Goal: Information Seeking & Learning: Learn about a topic

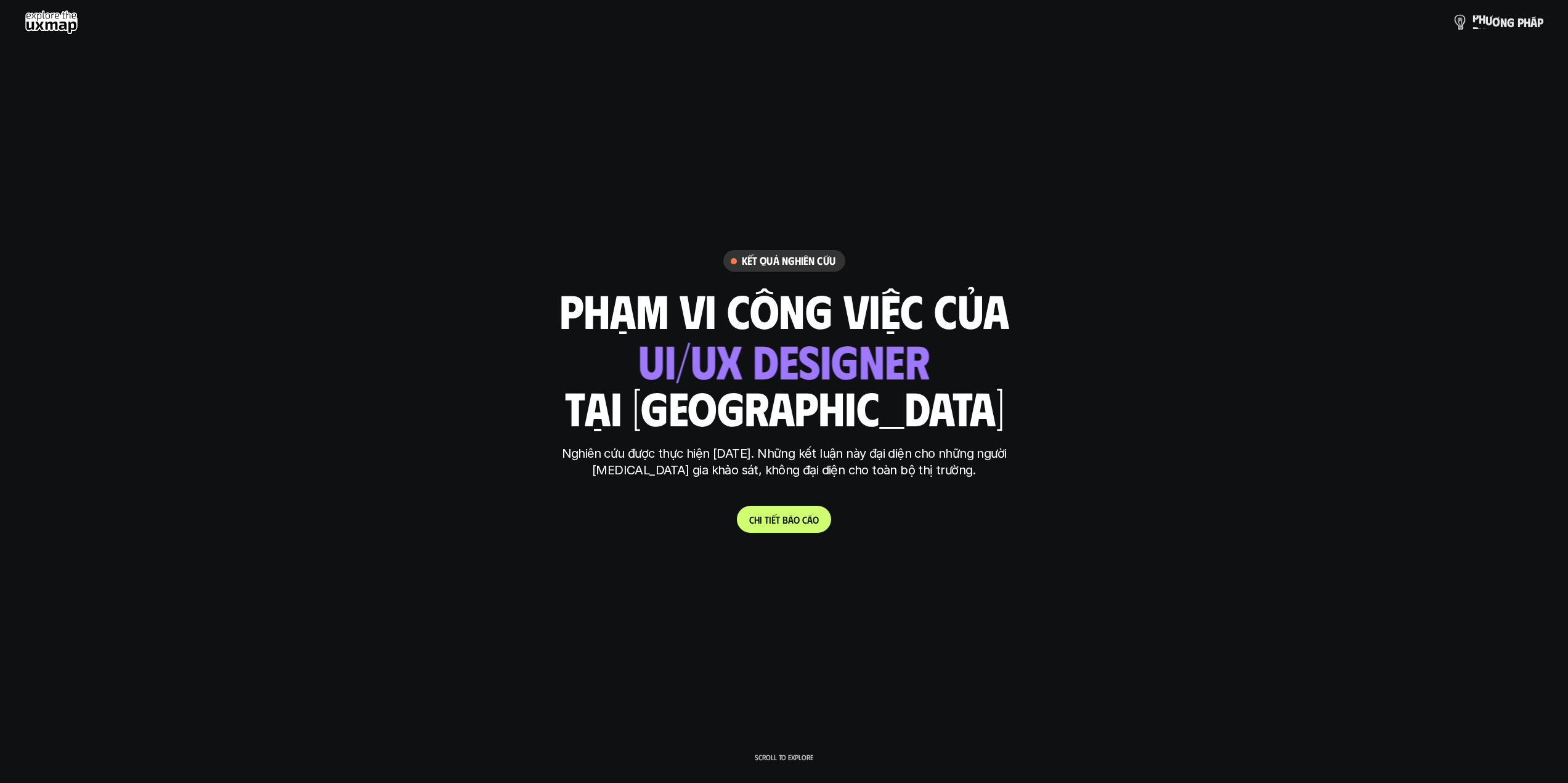
click at [1509, 19] on span "g" at bounding box center [1510, 22] width 7 height 13
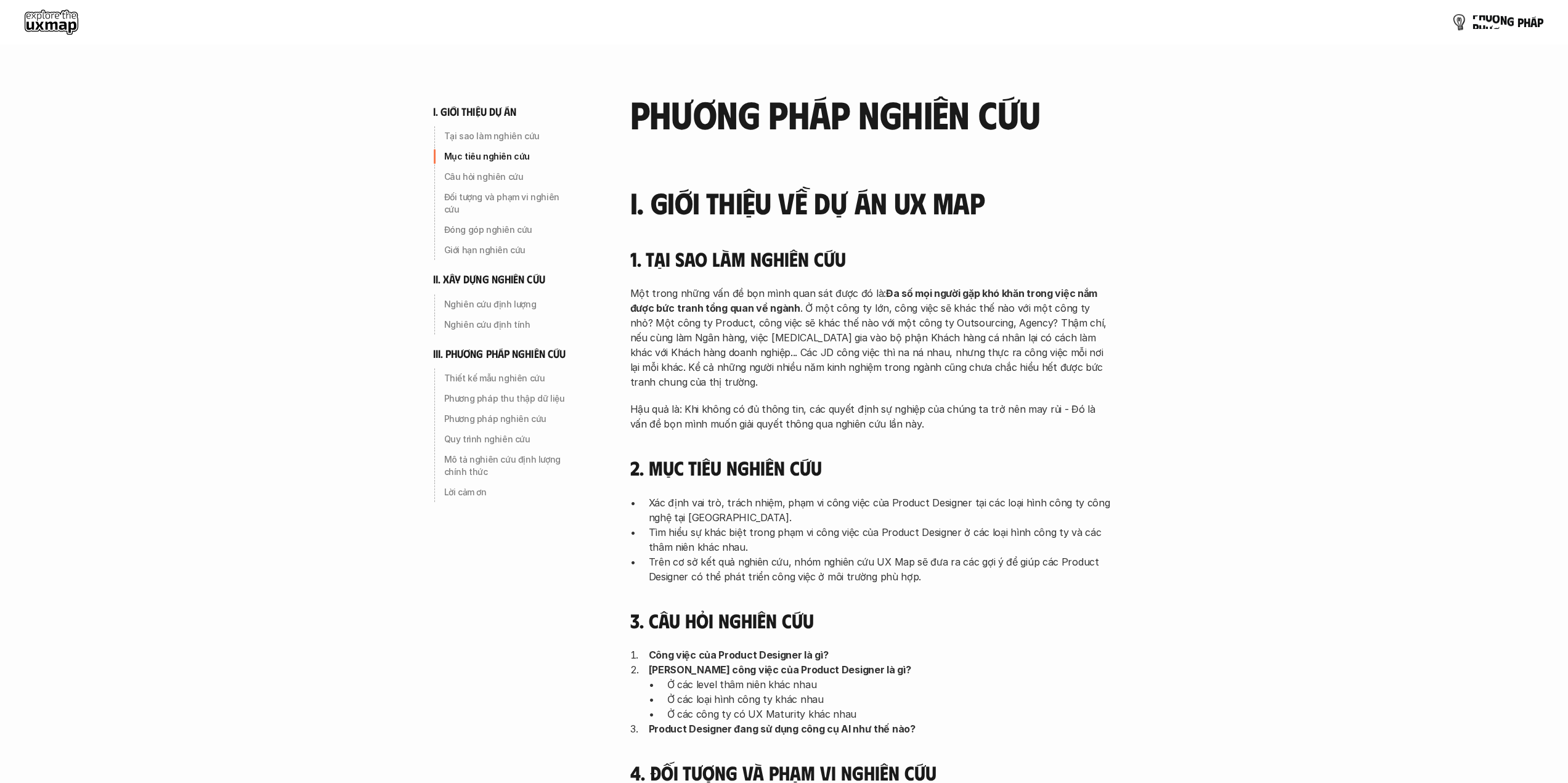
click at [1519, 23] on p "p h ư ơ n g p h á p" at bounding box center [1507, 22] width 71 height 13
click at [41, 15] on use at bounding box center [51, 22] width 54 height 25
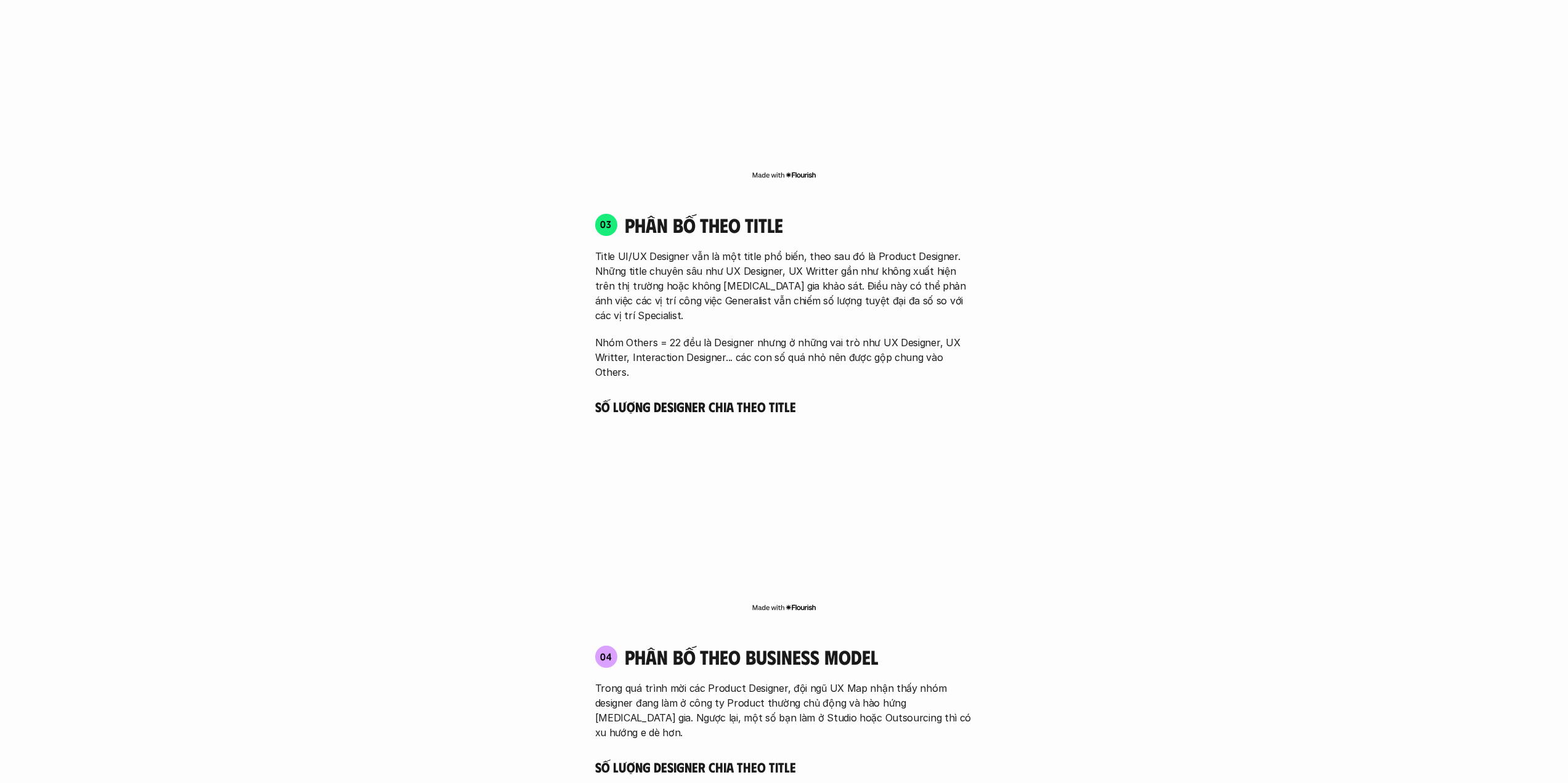
scroll to position [1983, 0]
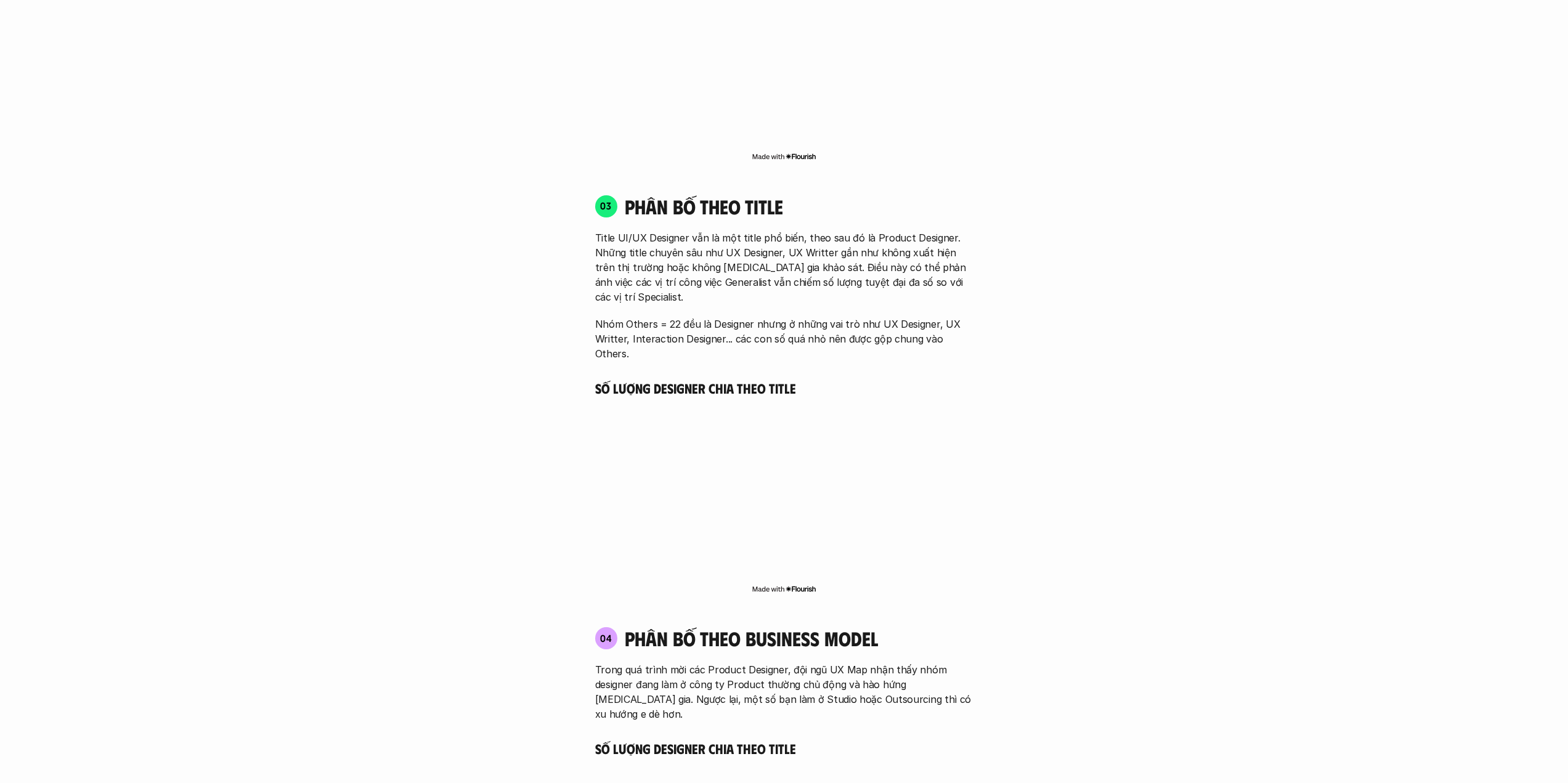
click at [686, 230] on p "Title UI/UX Designer vẫn là một title phổ biến, theo sau đó là Product Designer…" at bounding box center [784, 267] width 378 height 74
click at [637, 230] on p "Title UI/UX Designer vẫn là một title phổ biến, theo sau đó là Product Designer…" at bounding box center [784, 267] width 378 height 74
click at [700, 232] on p "Title UI/UX Designer vẫn là một title phổ biến, theo sau đó là Product Designer…" at bounding box center [784, 267] width 378 height 74
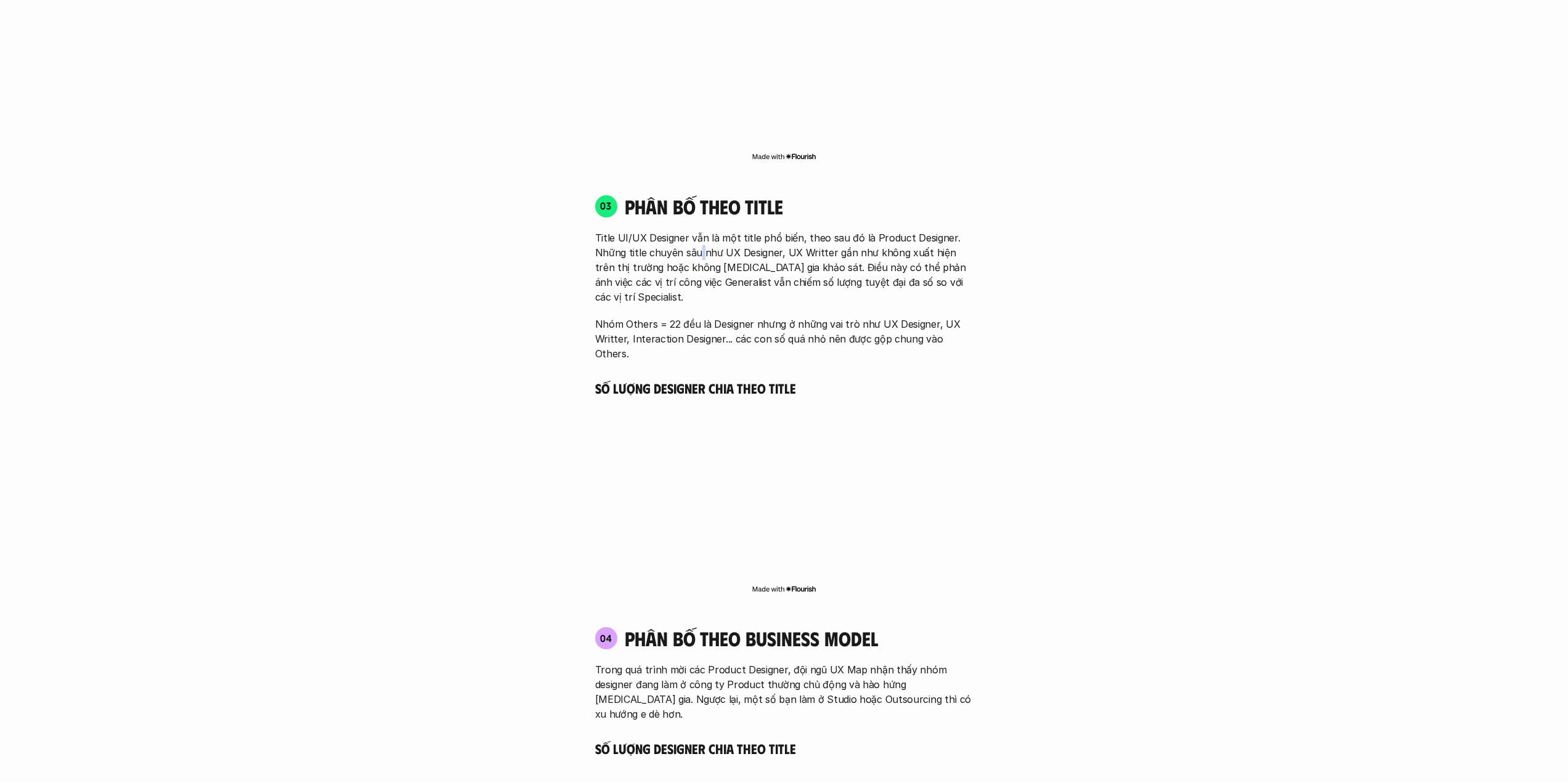
click at [700, 232] on p "Title UI/UX Designer vẫn là một title phổ biến, theo sau đó là Product Designer…" at bounding box center [784, 267] width 378 height 74
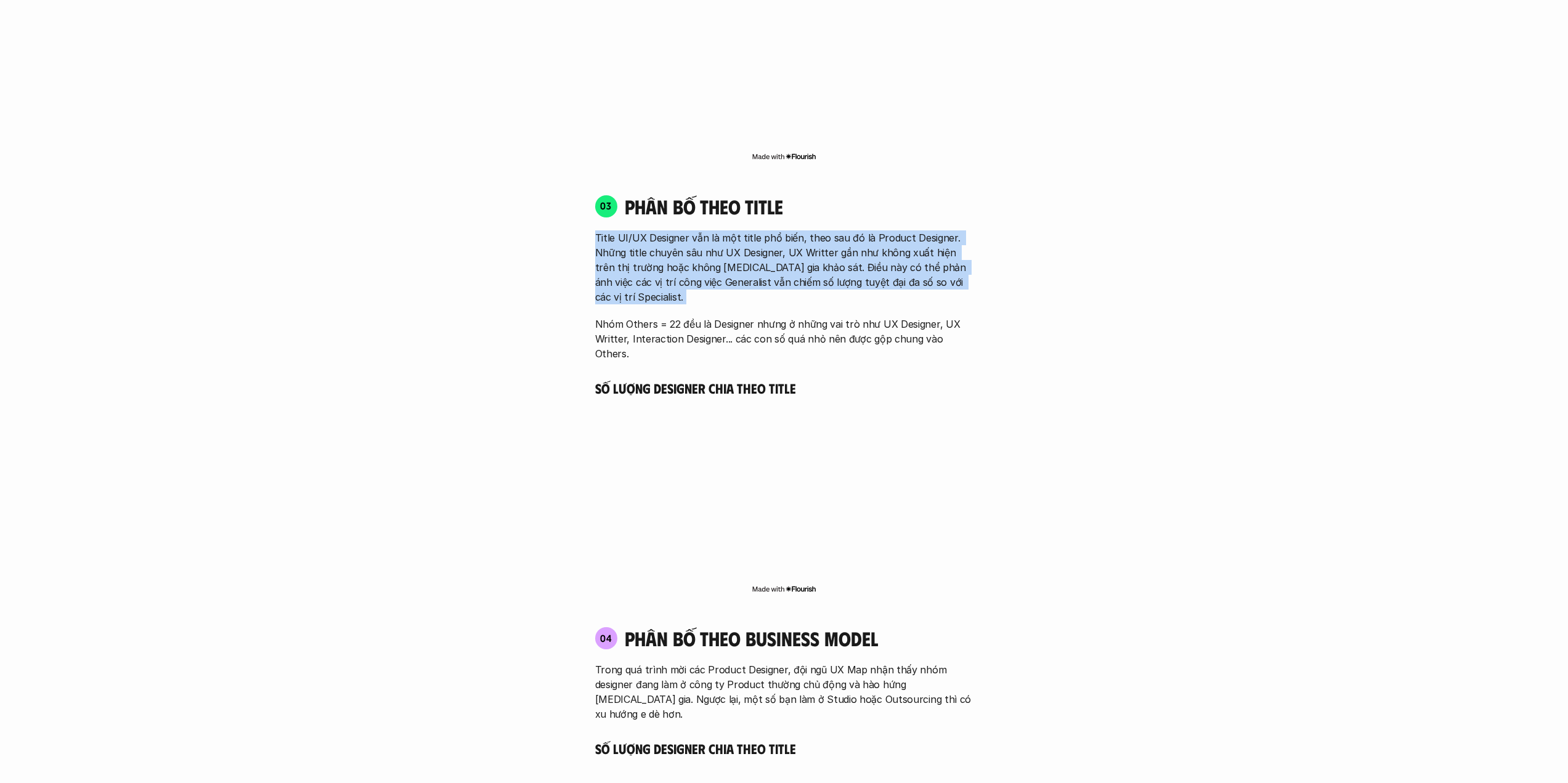
click at [700, 232] on p "Title UI/UX Designer vẫn là một title phổ biến, theo sau đó là Product Designer…" at bounding box center [784, 267] width 378 height 74
click at [746, 259] on p "Title UI/UX Designer vẫn là một title phổ biến, theo sau đó là Product Designer…" at bounding box center [784, 267] width 378 height 74
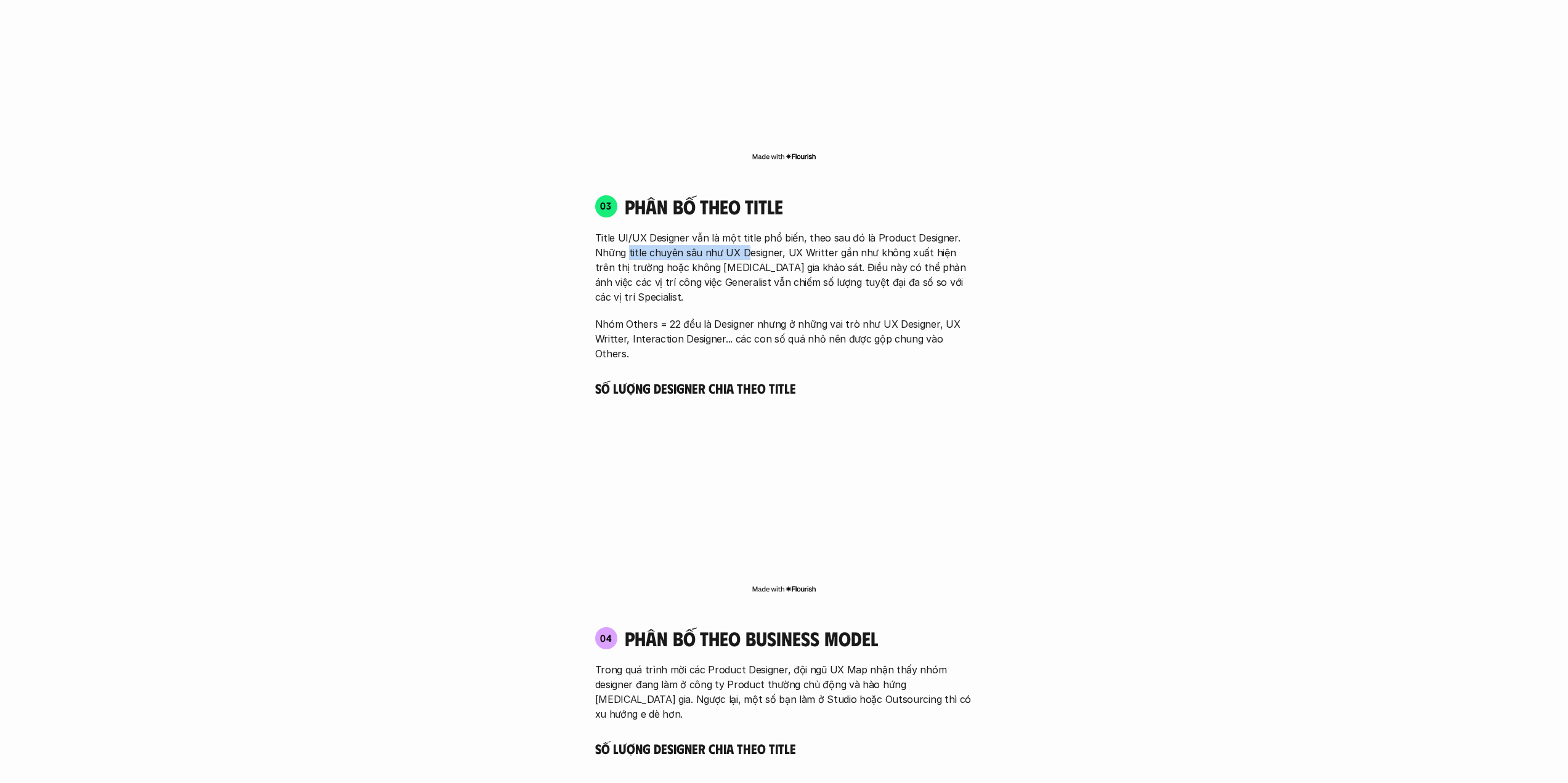
drag, startPoint x: 628, startPoint y: 238, endPoint x: 743, endPoint y: 242, distance: 115.1
click at [743, 242] on p "Title UI/UX Designer vẫn là một title phổ biến, theo sau đó là Product Designer…" at bounding box center [784, 267] width 378 height 74
drag, startPoint x: 669, startPoint y: 260, endPoint x: 765, endPoint y: 268, distance: 96.3
click at [762, 268] on p "Title UI/UX Designer vẫn là một title phổ biến, theo sau đó là Product Designer…" at bounding box center [784, 267] width 378 height 74
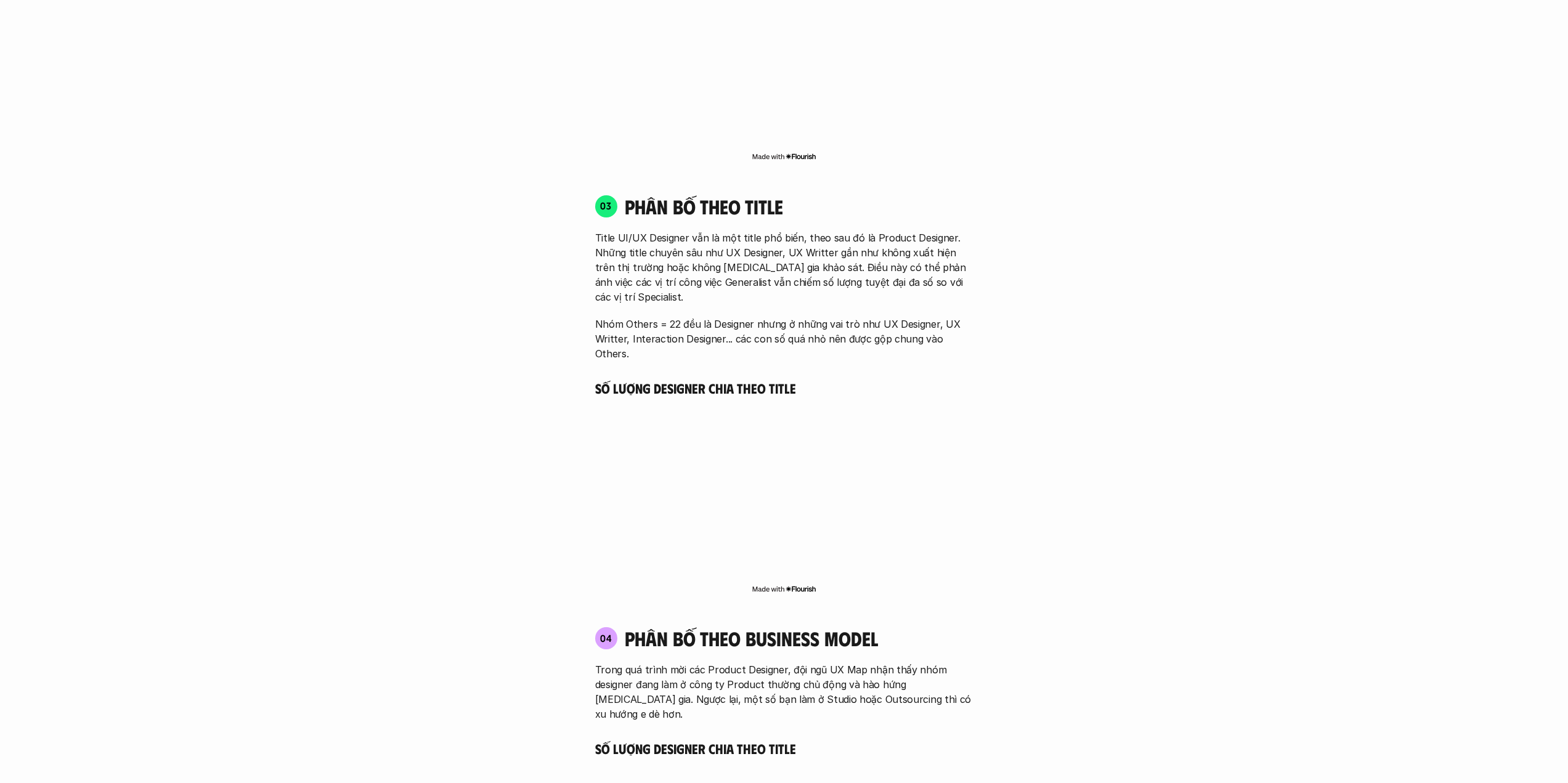
click at [791, 268] on p "Title UI/UX Designer vẫn là một title phổ biến, theo sau đó là Product Designer…" at bounding box center [784, 267] width 378 height 74
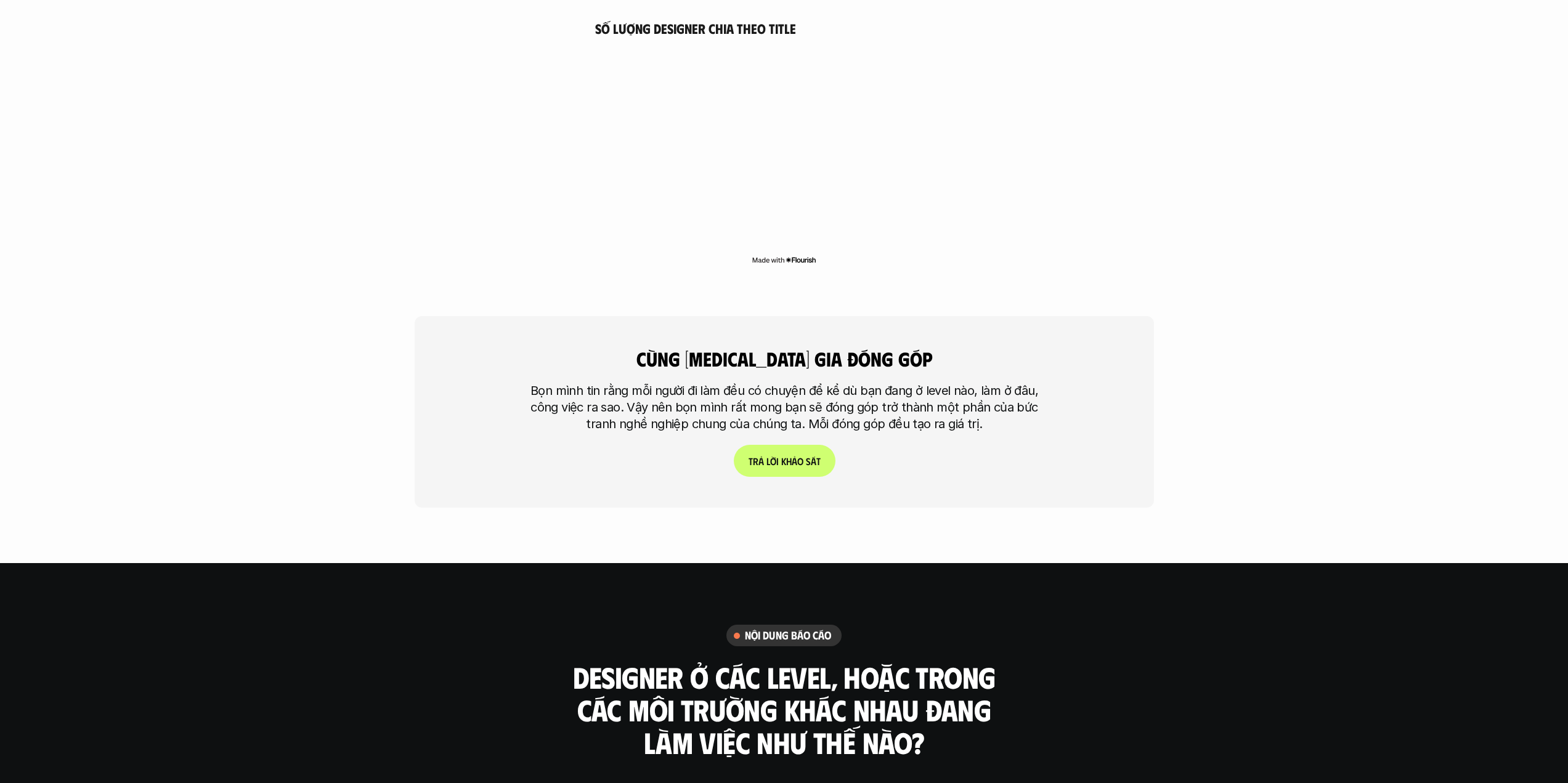
scroll to position [3215, 0]
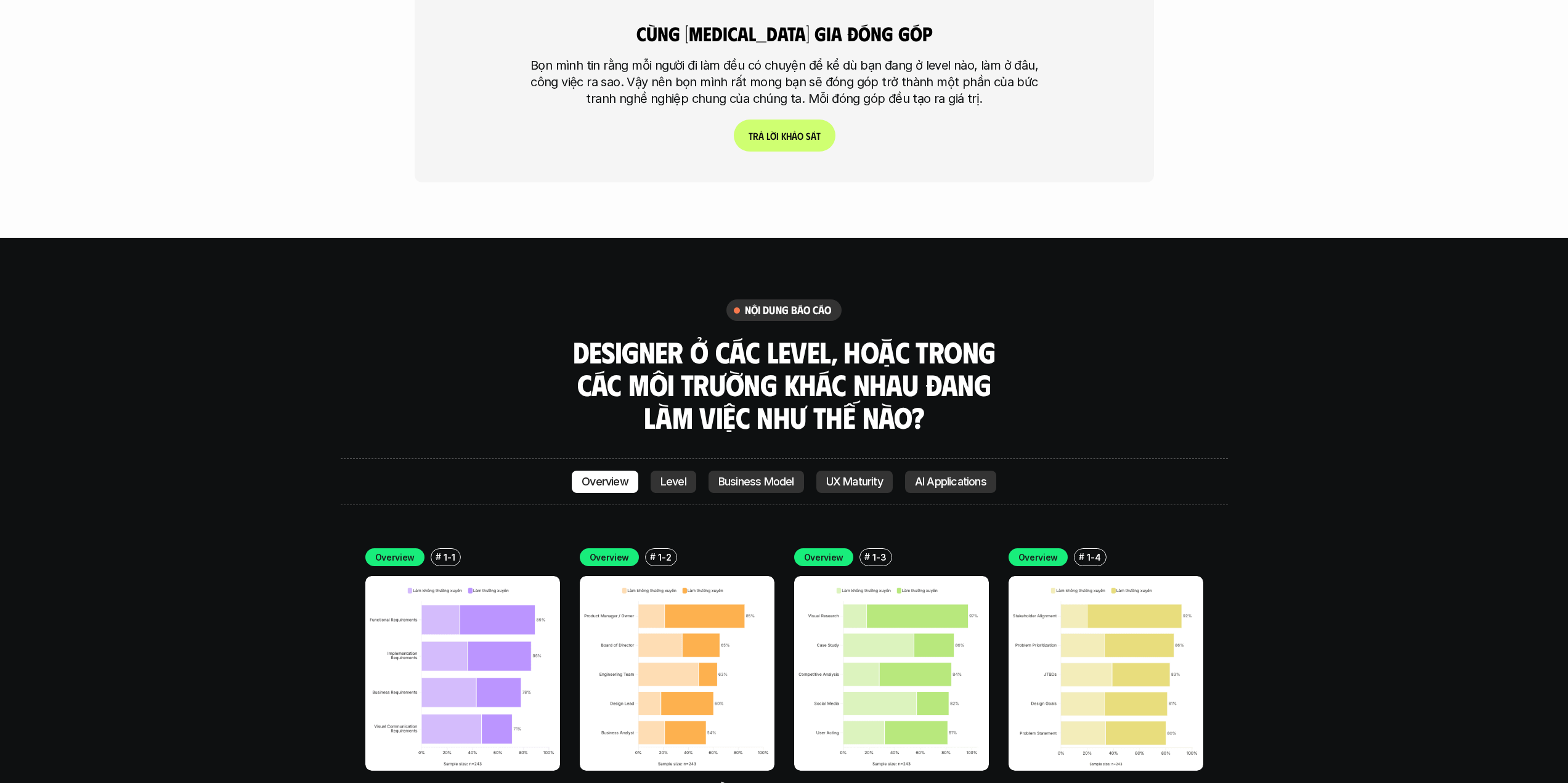
scroll to position [3543, 0]
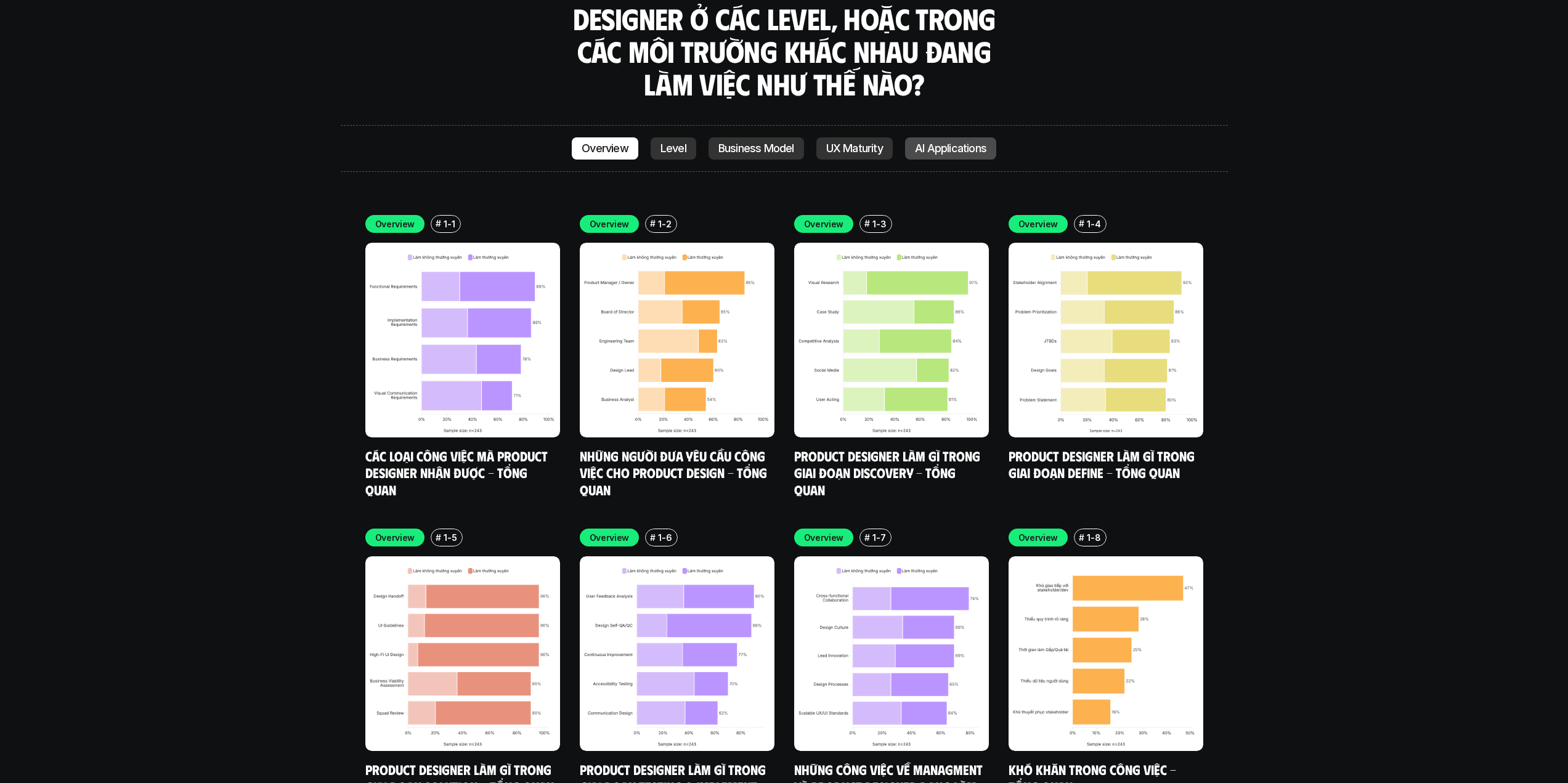
click at [954, 142] on p "AI Applications" at bounding box center [950, 148] width 71 height 13
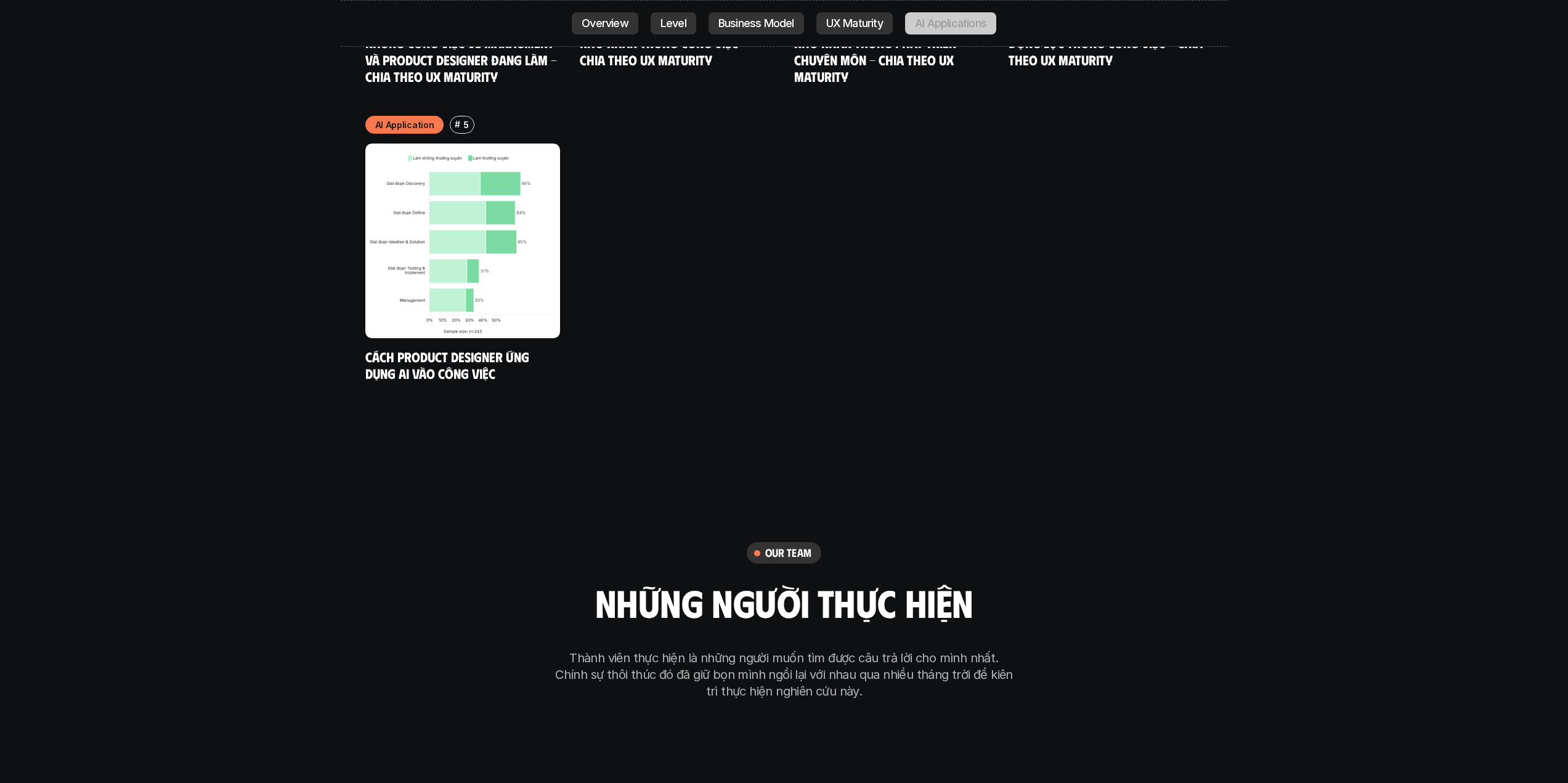
scroll to position [7112, 0]
click at [479, 212] on img at bounding box center [463, 240] width 194 height 194
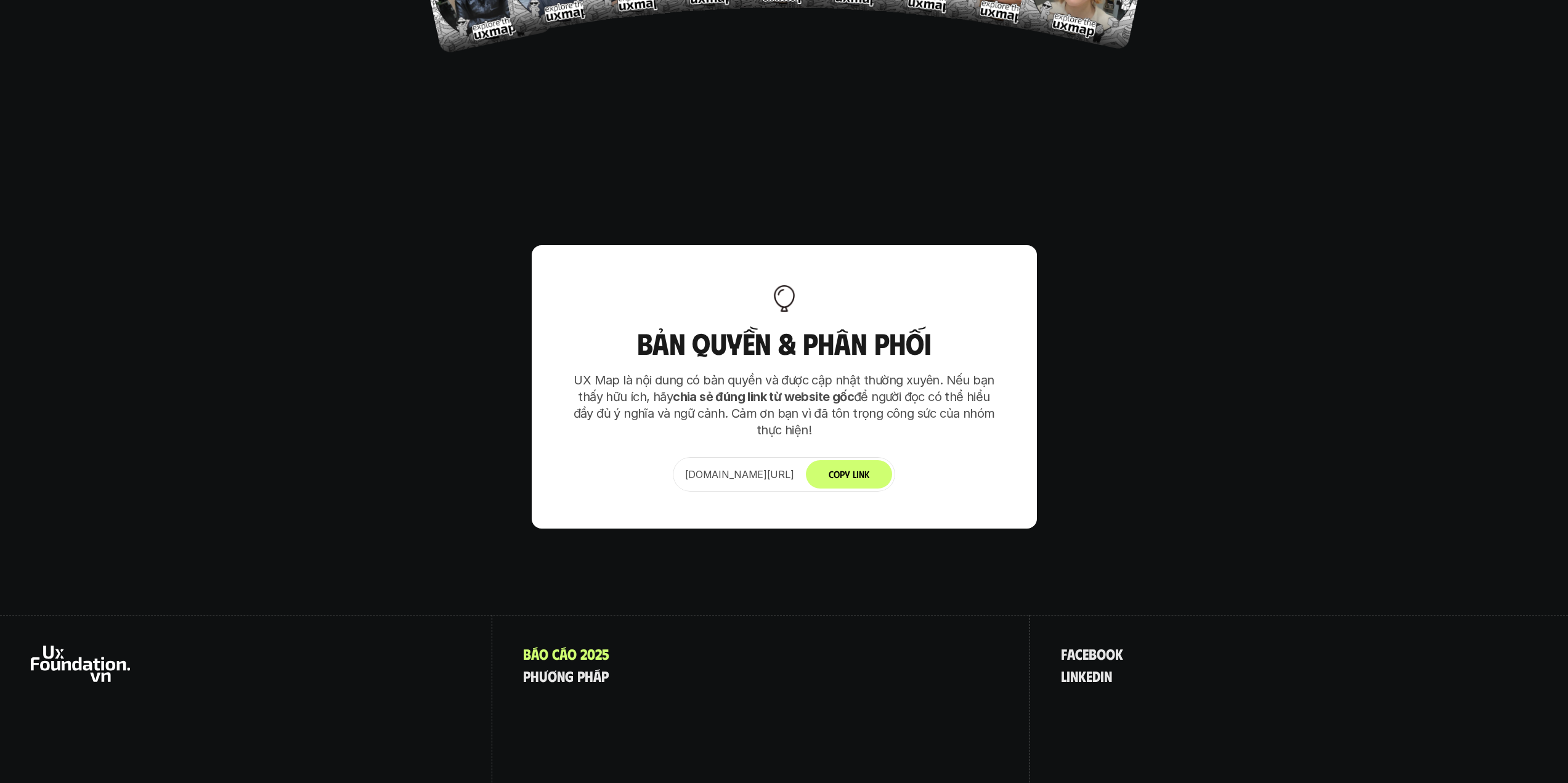
scroll to position [8021, 0]
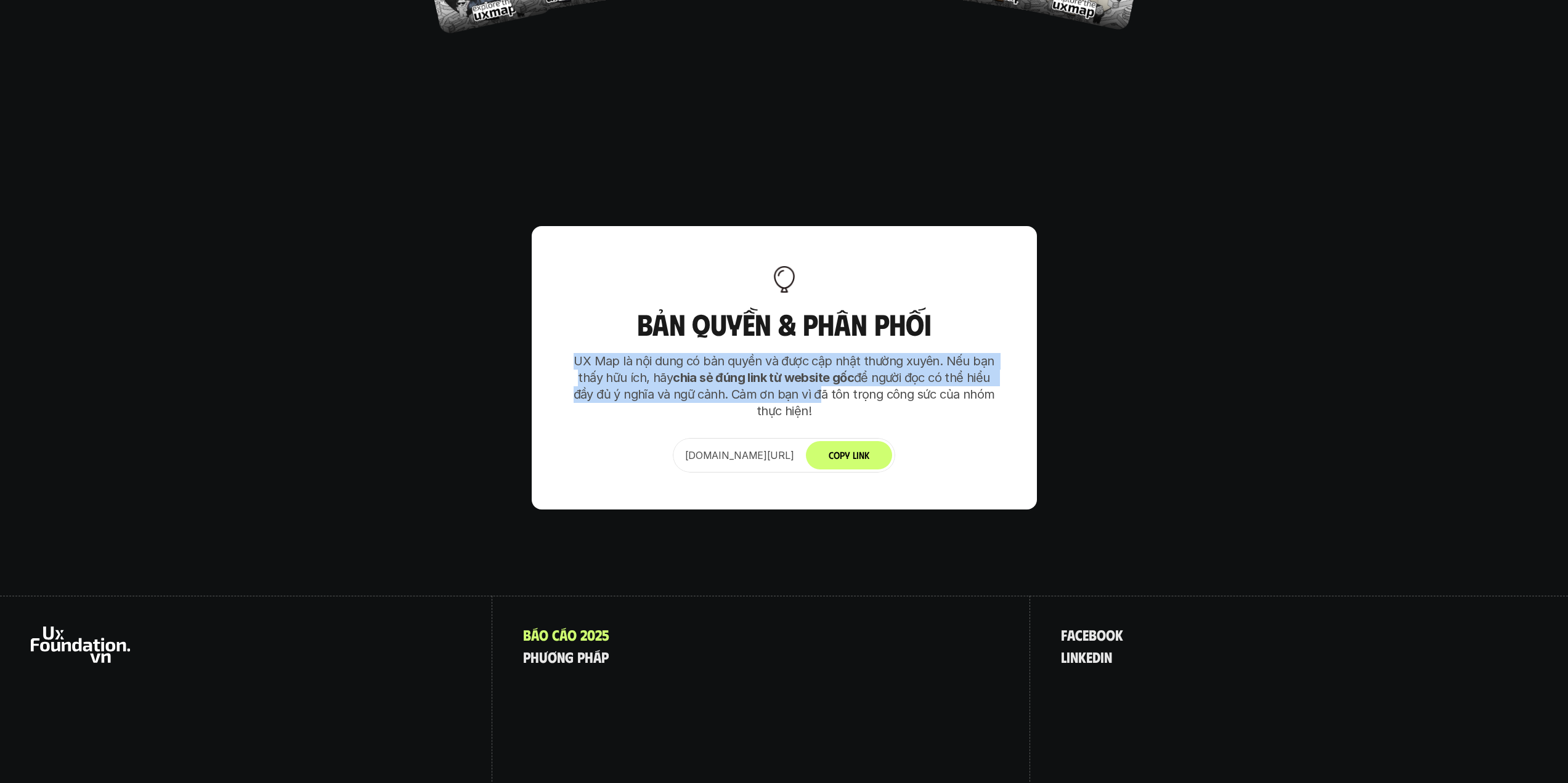
drag, startPoint x: 595, startPoint y: 297, endPoint x: 820, endPoint y: 333, distance: 227.9
click at [817, 353] on p "UX Map là nội dung có bản quyền và được cập nhật thường xuyên. Nếu bạn thấy hữu…" at bounding box center [784, 386] width 431 height 67
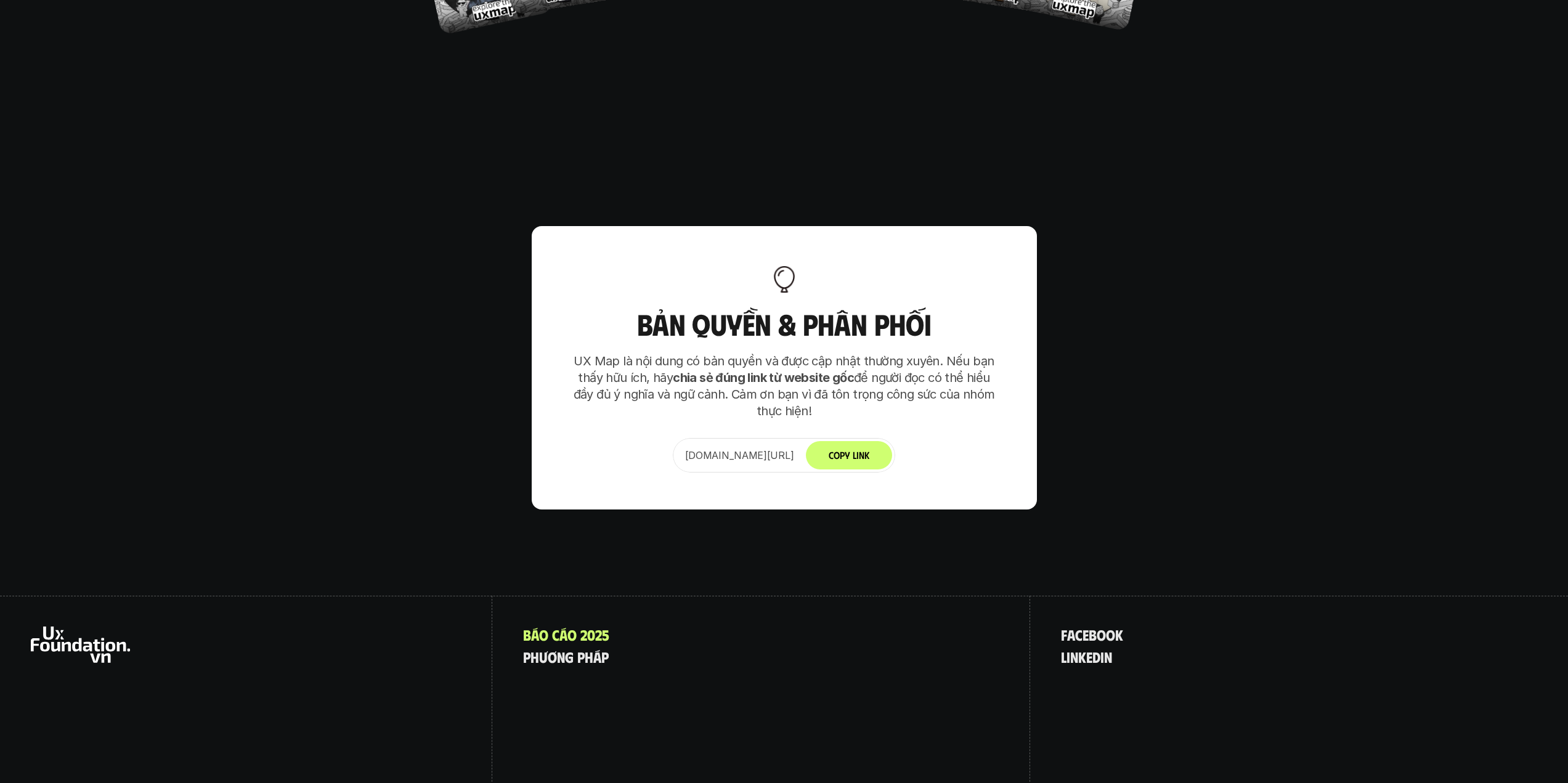
click at [820, 353] on p "UX Map là nội dung có bản quyền và được cập nhật thường xuyên. Nếu bạn thấy hữu…" at bounding box center [784, 386] width 431 height 67
click at [1085, 649] on p "l i n k e d i n" at bounding box center [1086, 656] width 51 height 16
